Goal: Information Seeking & Learning: Check status

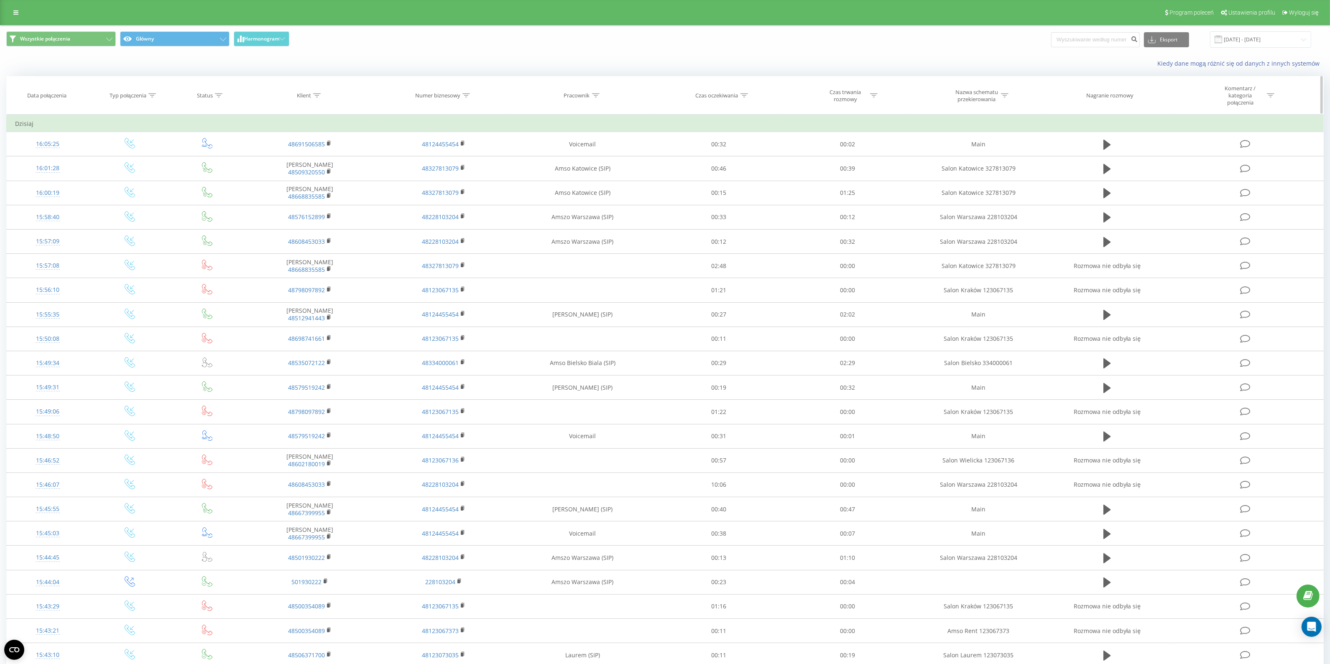
click at [463, 93] on icon at bounding box center [466, 95] width 8 height 4
click at [451, 156] on input "text" at bounding box center [444, 159] width 74 height 15
paste input "282 187"
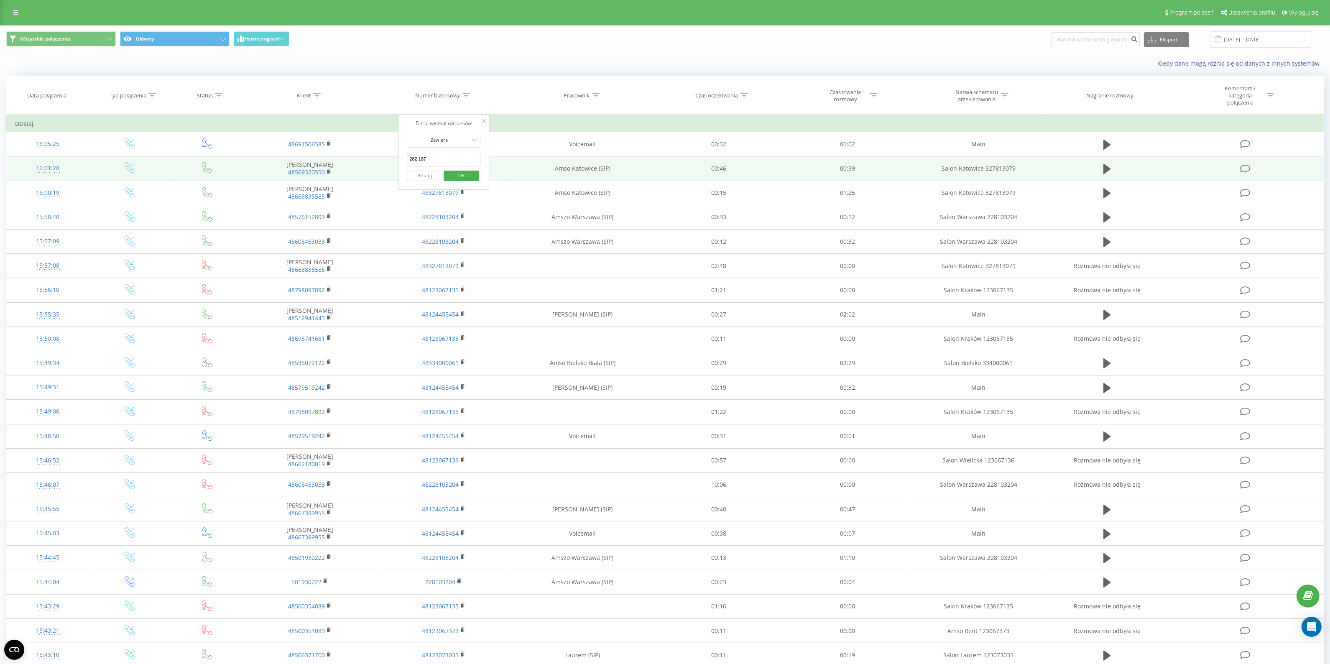
drag, startPoint x: 453, startPoint y: 157, endPoint x: 394, endPoint y: 160, distance: 58.6
click at [395, 160] on table "Filtruj według warunków Jest równe Wprowadź wartość Anuluj OK Filtruj według wa…" at bounding box center [664, 428] width 1317 height 626
paste input "695 400 861"
type input "695 400 861"
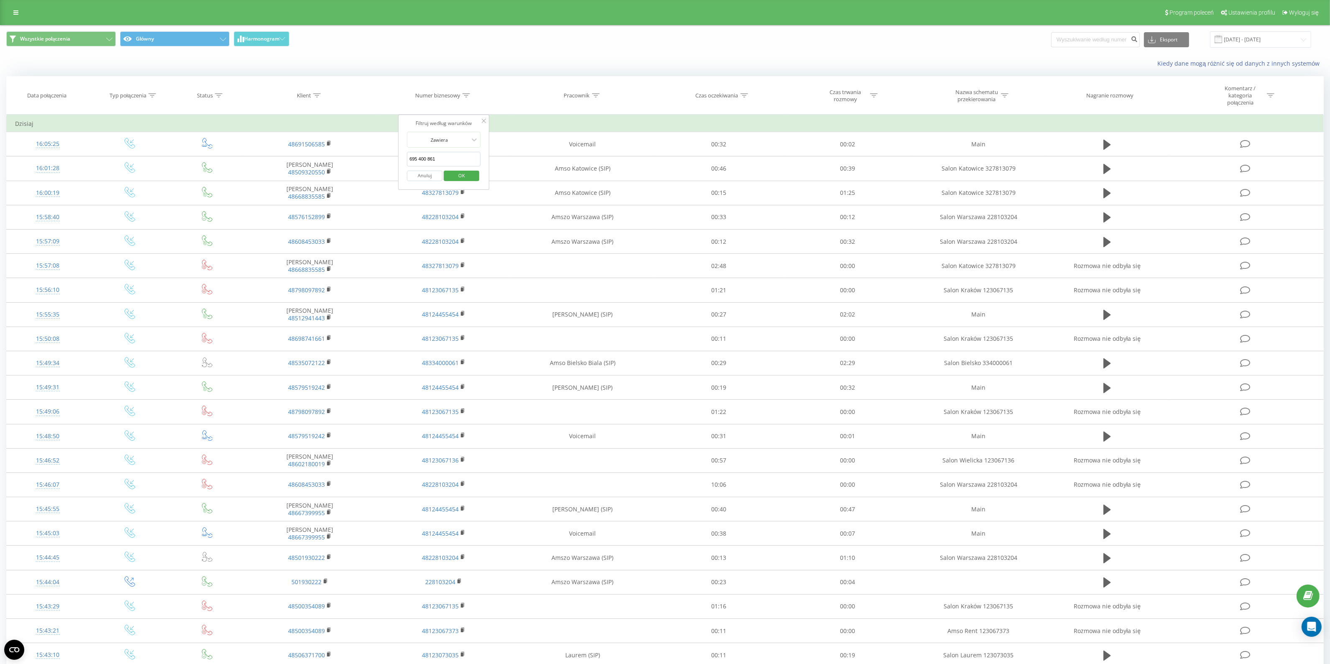
click button "OK" at bounding box center [462, 176] width 36 height 10
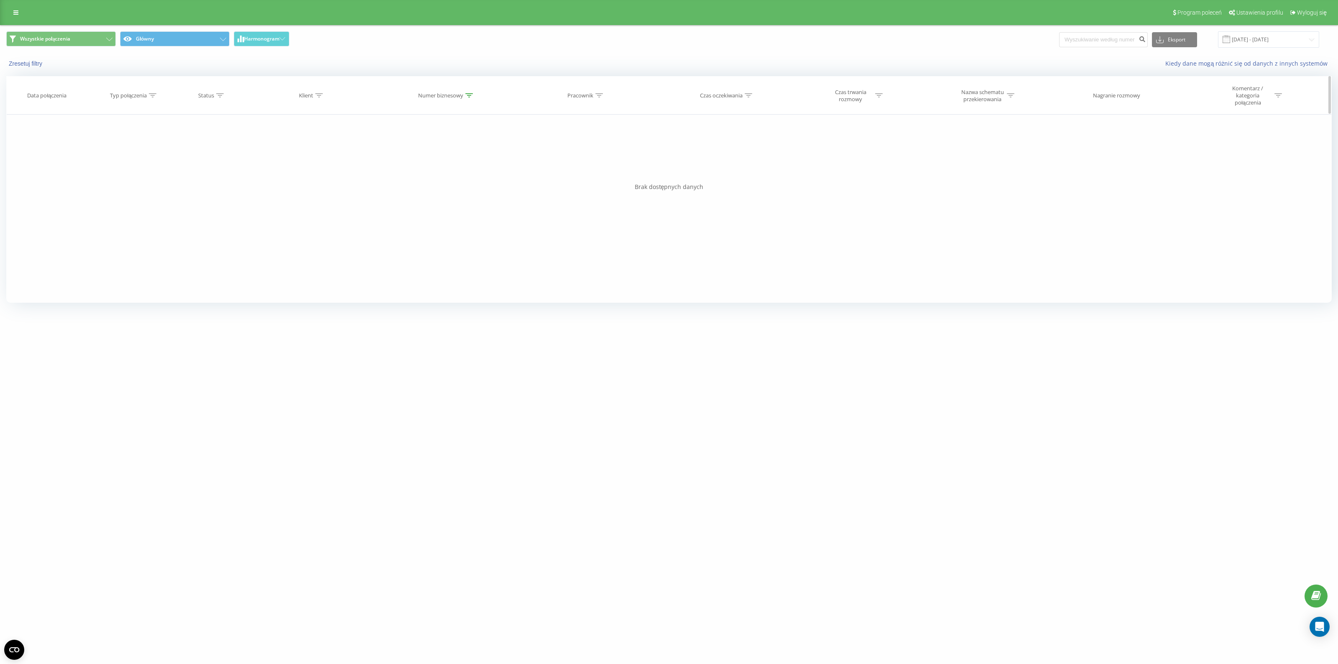
click at [469, 99] on div at bounding box center [469, 95] width 8 height 7
drag, startPoint x: 452, startPoint y: 165, endPoint x: 370, endPoint y: 178, distance: 83.0
click at [370, 178] on div "Filtruj według warunków Jest równe Wprowadź wartość Anuluj OK Filtruj według wa…" at bounding box center [668, 209] width 1325 height 188
click at [321, 94] on icon at bounding box center [319, 95] width 8 height 4
drag, startPoint x: 325, startPoint y: 155, endPoint x: 312, endPoint y: 163, distance: 15.4
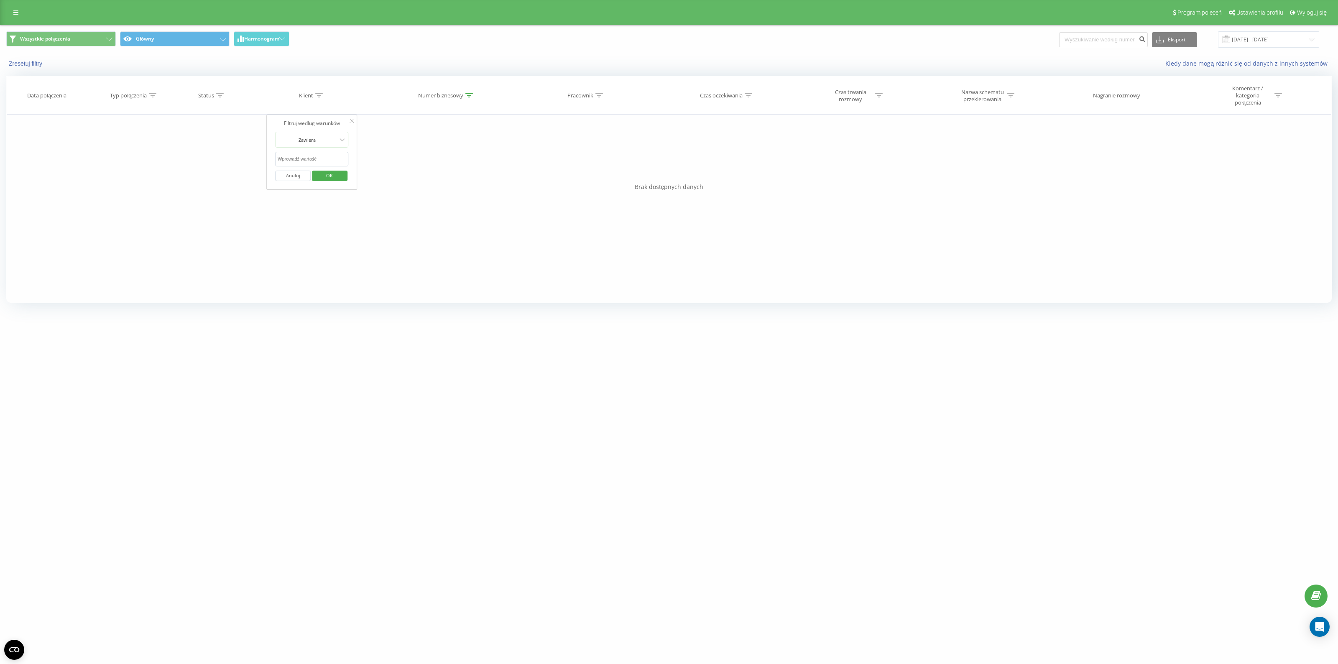
click at [325, 155] on input "text" at bounding box center [312, 159] width 74 height 15
paste input "695 400 861"
click at [300, 161] on input "695 400 861" at bounding box center [312, 159] width 74 height 15
type input "695400861"
click button "OK" at bounding box center [330, 176] width 36 height 10
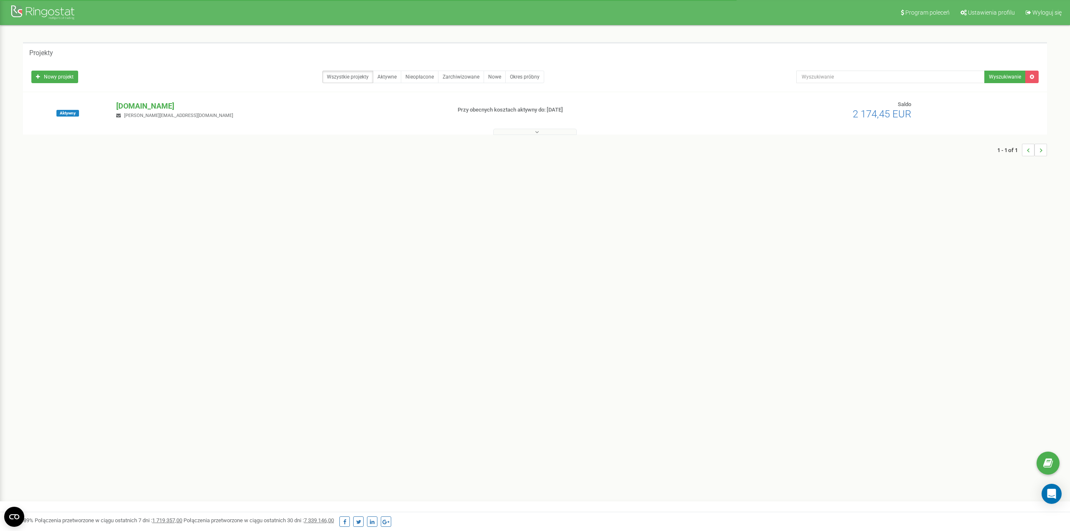
click at [562, 136] on div "1 - 1 of 1" at bounding box center [535, 149] width 1024 height 29
click at [560, 134] on button at bounding box center [535, 132] width 84 height 6
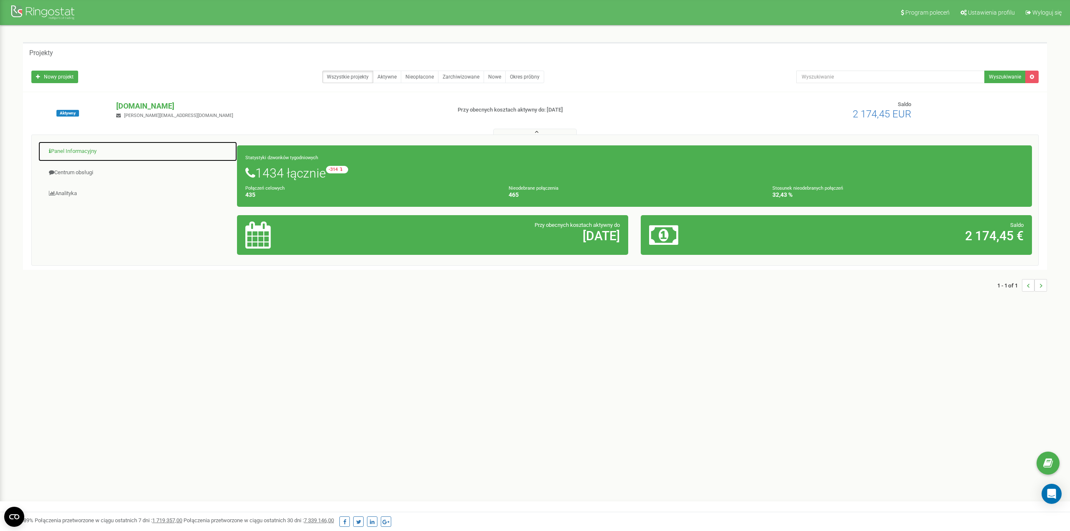
click at [80, 156] on link "Panel Informacyjny" at bounding box center [137, 151] width 199 height 20
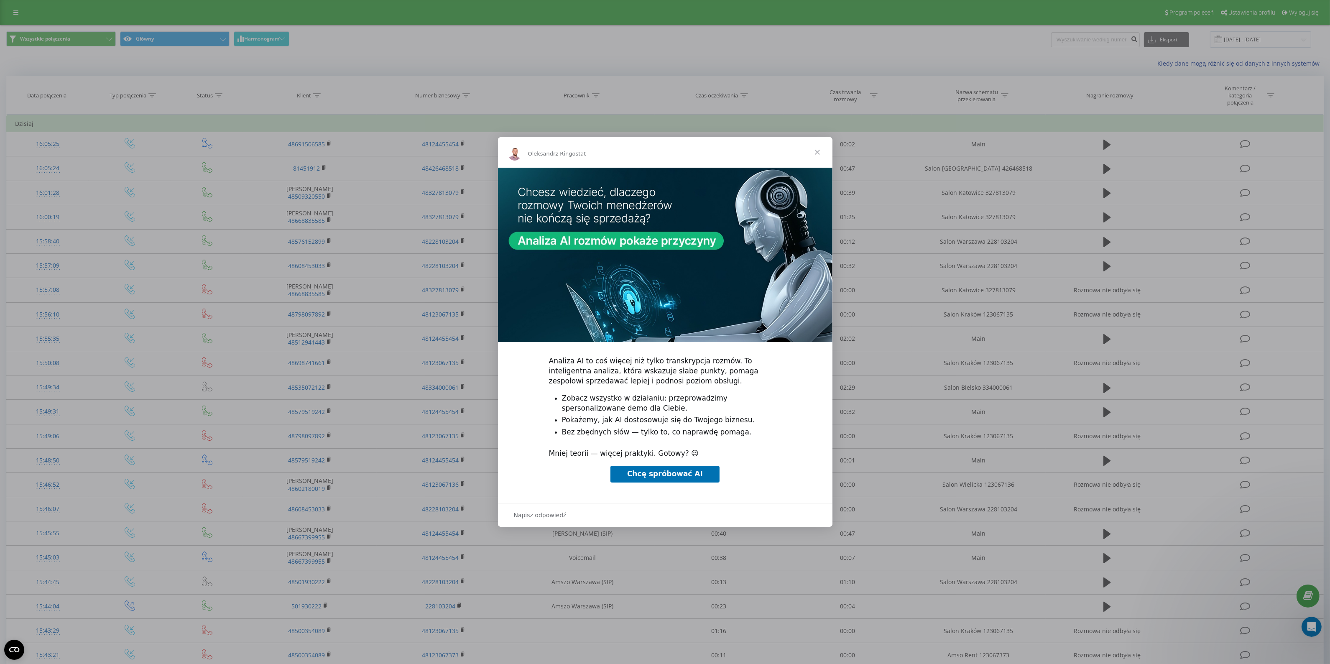
click at [816, 153] on span "Zamknij" at bounding box center [817, 152] width 30 height 30
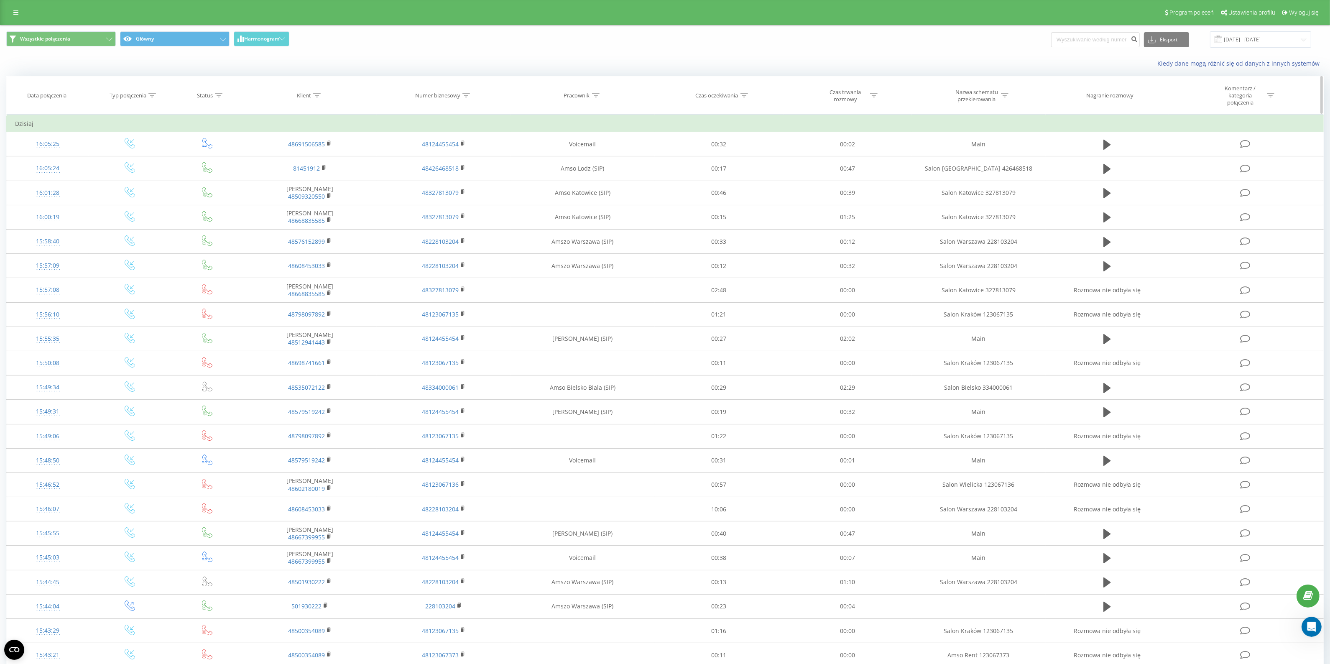
click at [321, 95] on icon at bounding box center [317, 95] width 8 height 4
click at [309, 159] on input "text" at bounding box center [310, 159] width 74 height 15
click button "OK" at bounding box center [328, 176] width 36 height 10
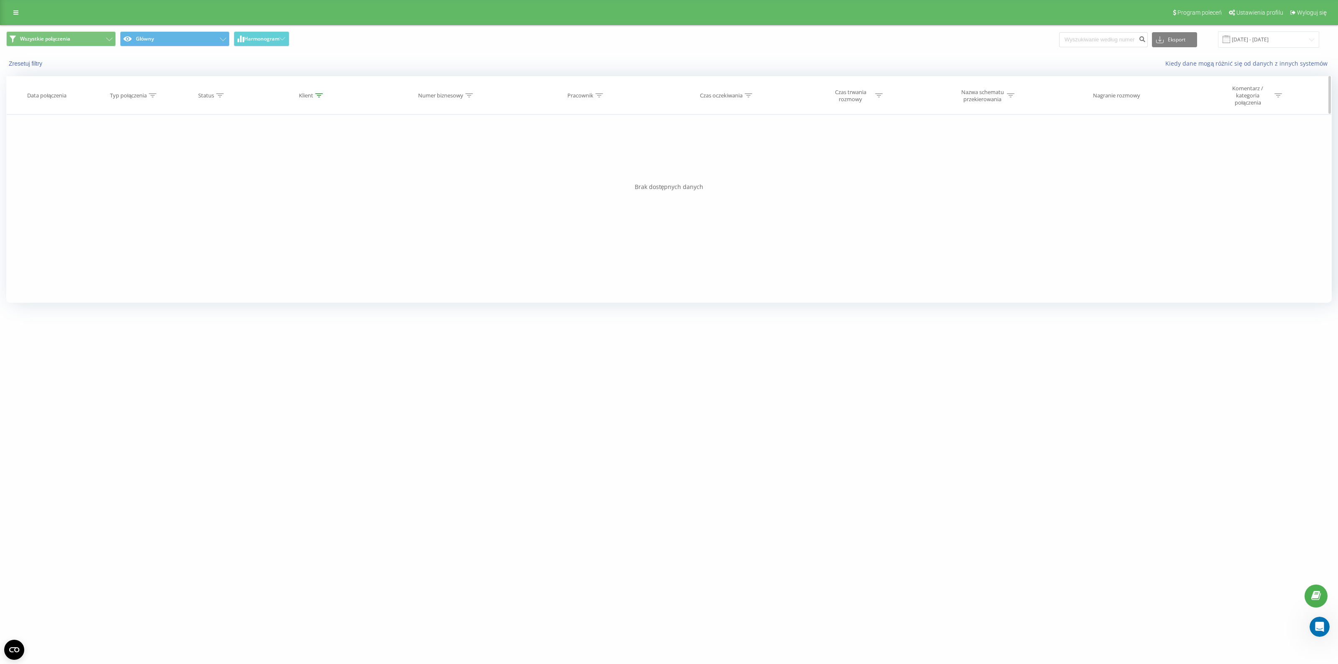
click at [314, 88] on th "Klient" at bounding box center [312, 96] width 135 height 38
click at [314, 95] on div "Klient" at bounding box center [311, 95] width 24 height 7
drag, startPoint x: 315, startPoint y: 150, endPoint x: 247, endPoint y: 153, distance: 67.4
click at [247, 153] on div "Filtruj według warunków Jest równe Wprowadź wartość Anuluj OK Filtruj według wa…" at bounding box center [668, 209] width 1325 height 188
drag, startPoint x: 258, startPoint y: 163, endPoint x: 216, endPoint y: 171, distance: 43.0
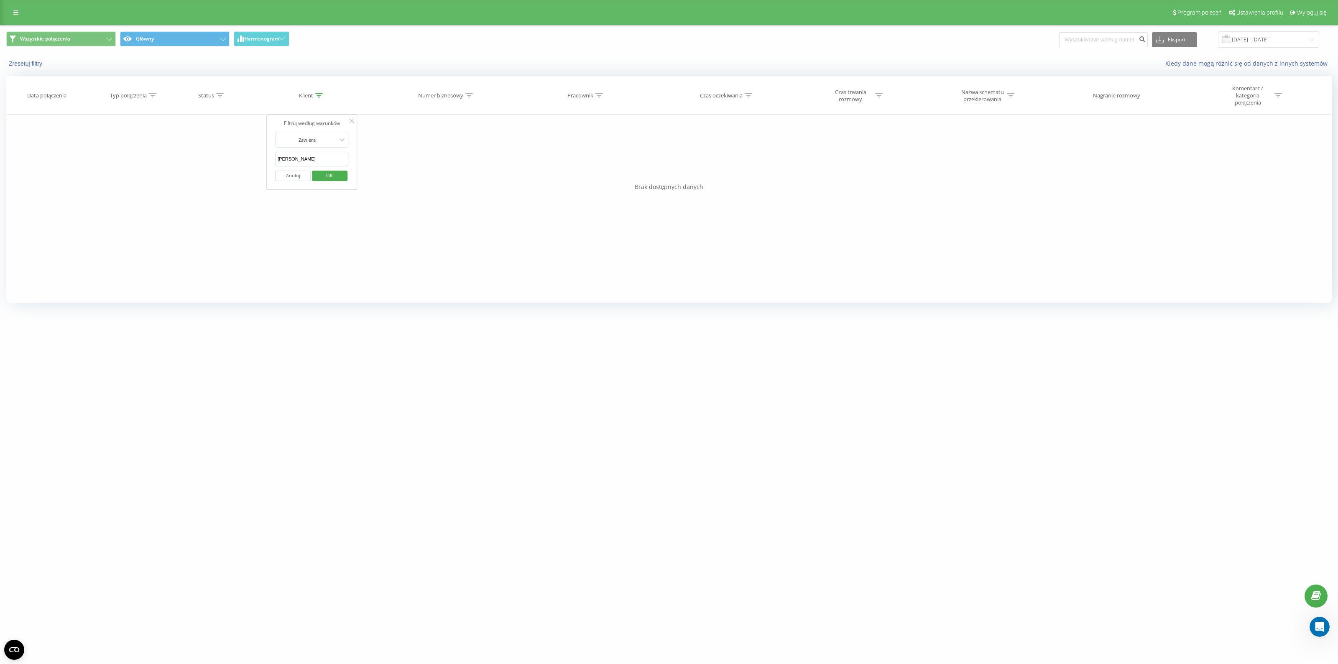
click at [216, 171] on div "Filtruj według warunków Jest równe Wprowadź wartość Anuluj OK Filtruj według wa…" at bounding box center [668, 209] width 1325 height 188
paste input "695 400 861"
click at [300, 161] on input "695 400 861" at bounding box center [312, 159] width 74 height 15
type input "695400861"
click button "OK" at bounding box center [330, 176] width 36 height 10
